Goal: Transaction & Acquisition: Purchase product/service

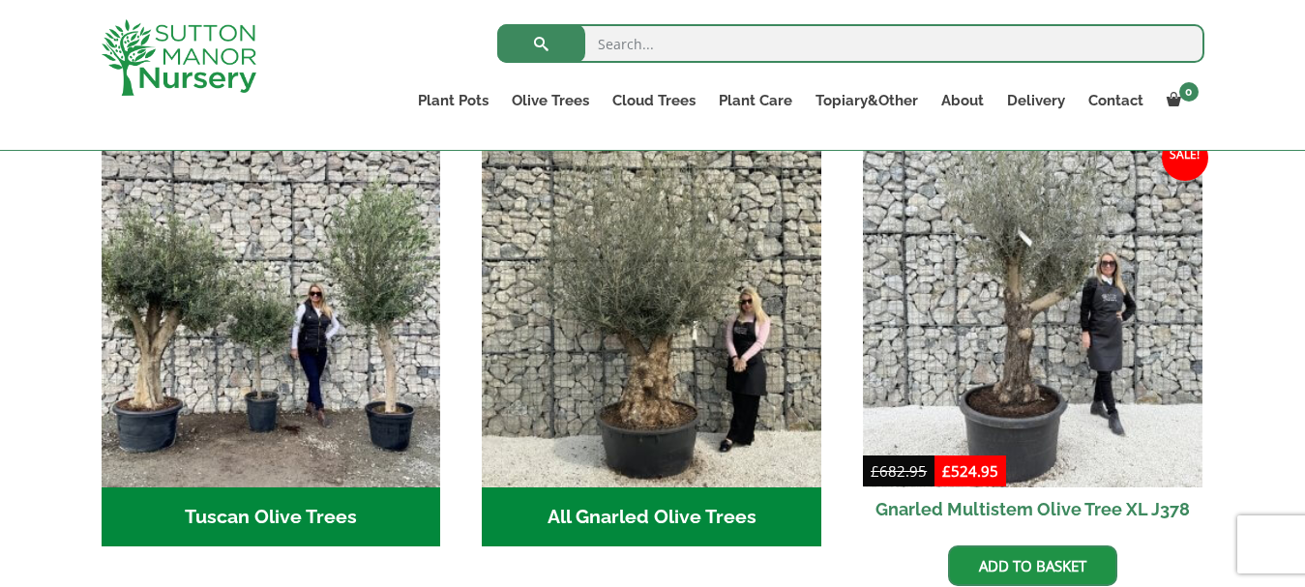
scroll to position [706, 0]
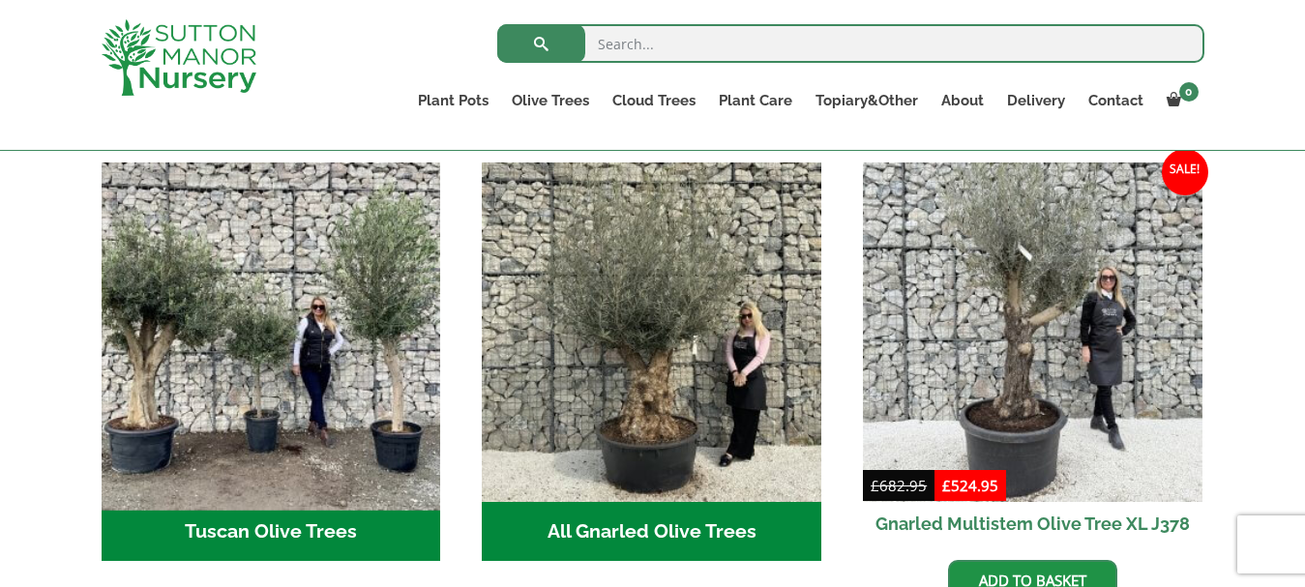
click at [281, 356] on img "Visit product category Tuscan Olive Trees" at bounding box center [271, 332] width 356 height 356
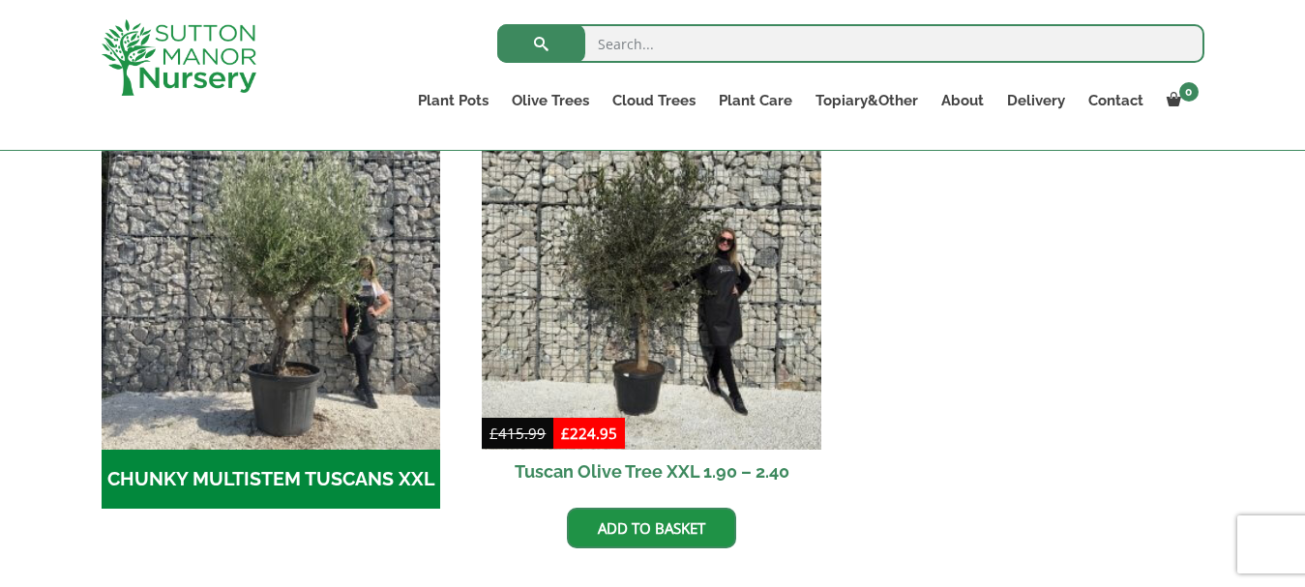
scroll to position [727, 0]
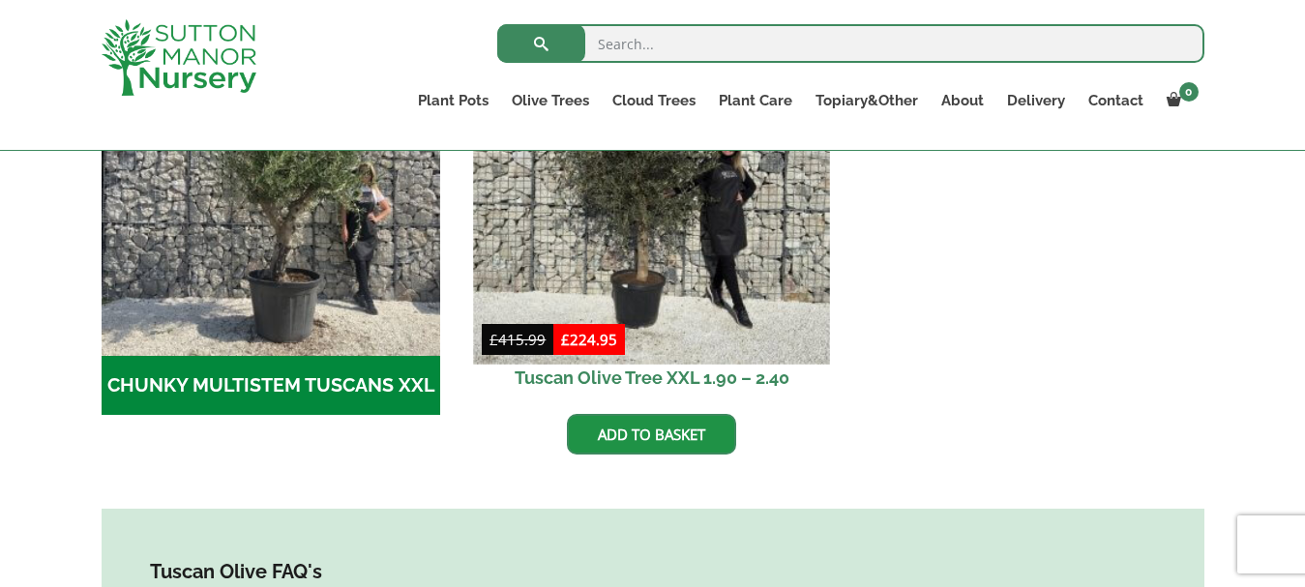
click at [625, 341] on img at bounding box center [652, 186] width 356 height 356
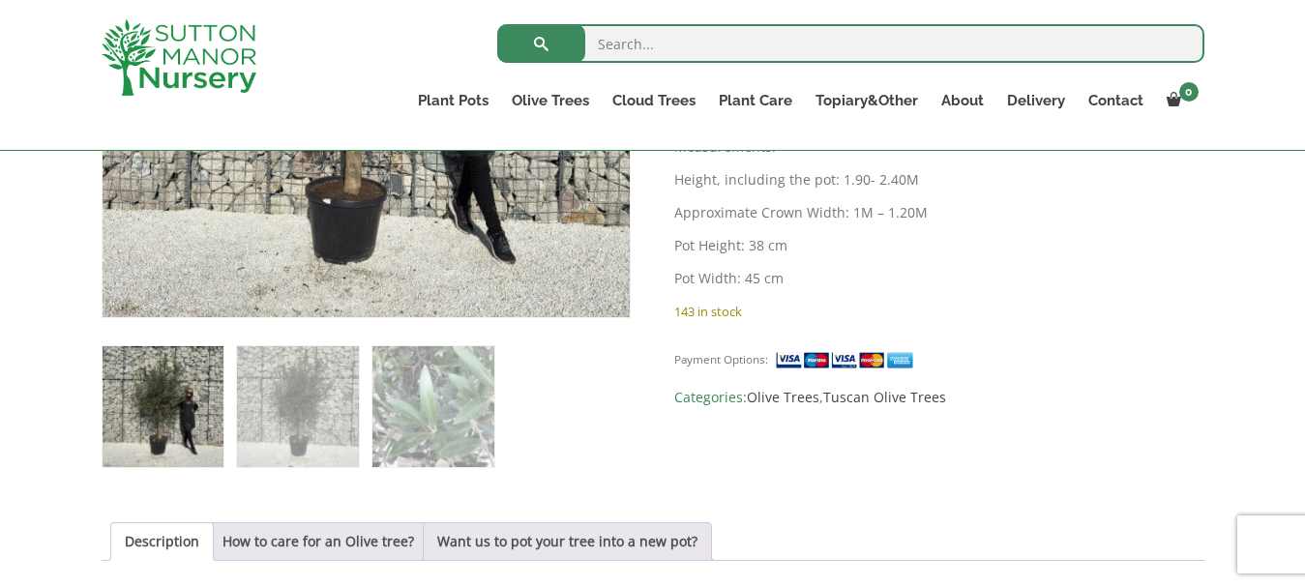
scroll to position [490, 0]
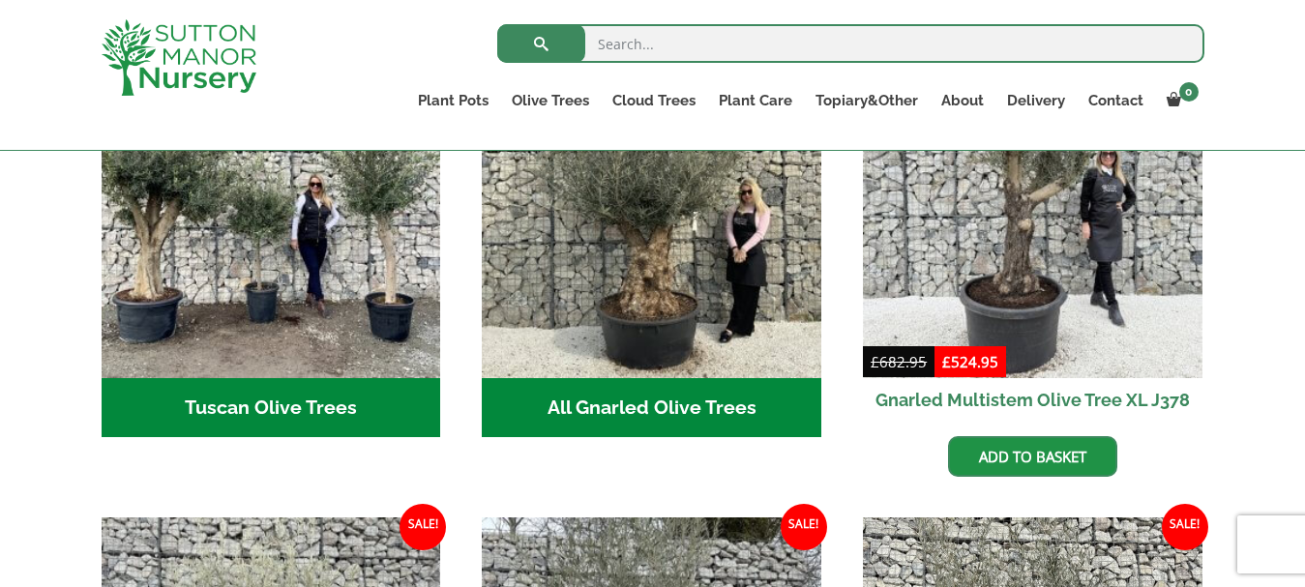
scroll to position [743, 0]
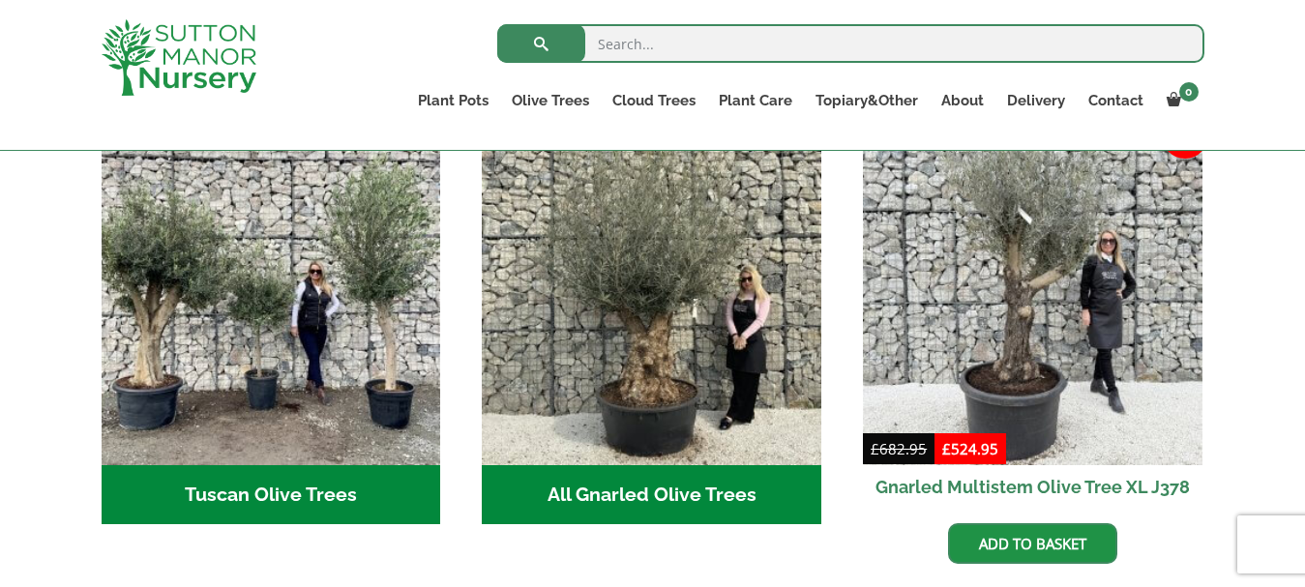
click at [307, 471] on h2 "Tuscan Olive Trees (6)" at bounding box center [271, 495] width 339 height 60
